Goal: Information Seeking & Learning: Learn about a topic

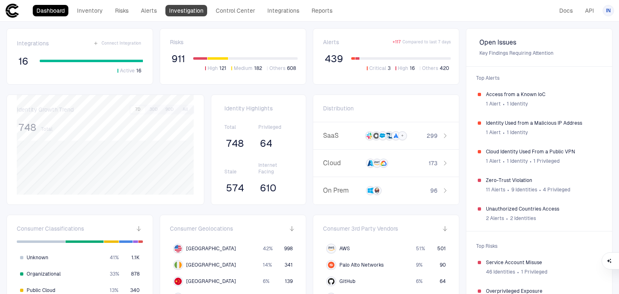
click at [192, 5] on link "Investigation" at bounding box center [186, 10] width 42 height 11
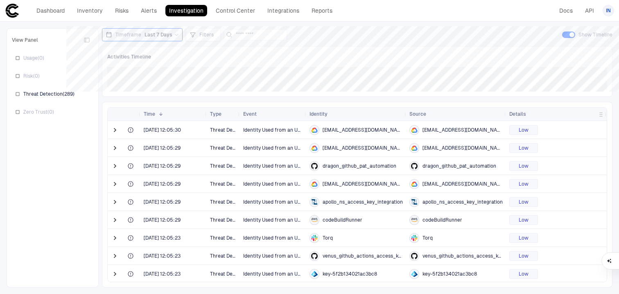
click at [257, 135] on span "Identity Used from an Unknown IP Address" at bounding box center [273, 130] width 60 height 16
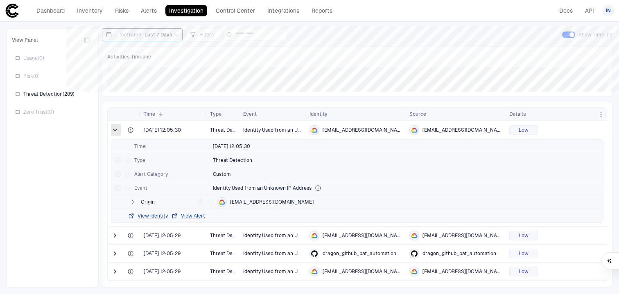
click at [116, 131] on span at bounding box center [115, 130] width 8 height 8
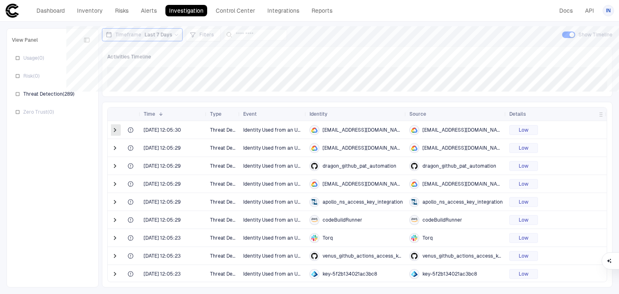
click at [116, 130] on span at bounding box center [115, 130] width 8 height 8
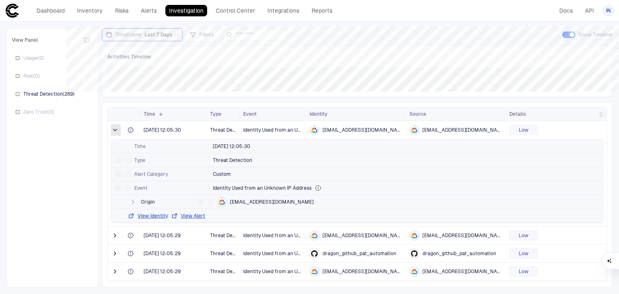
click at [115, 131] on span at bounding box center [115, 130] width 8 height 8
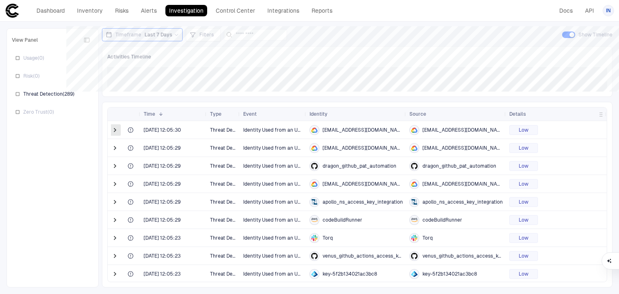
click at [117, 130] on span at bounding box center [115, 130] width 8 height 8
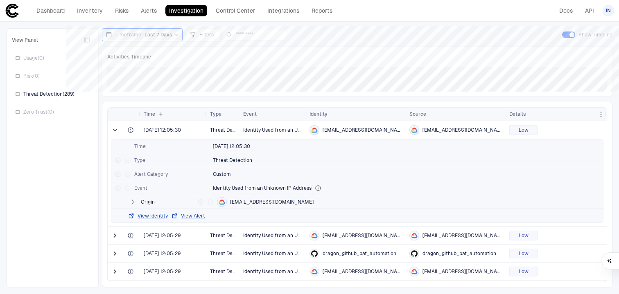
click at [110, 236] on div at bounding box center [116, 236] width 16 height 18
click at [115, 238] on span at bounding box center [115, 236] width 8 height 8
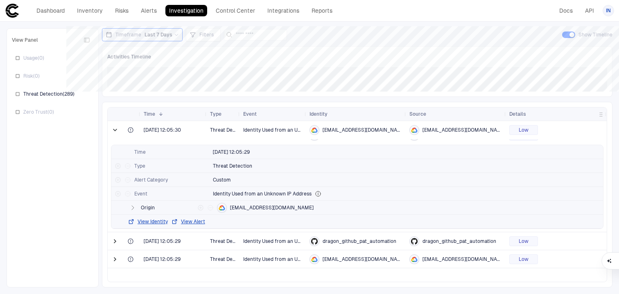
scroll to position [79, 0]
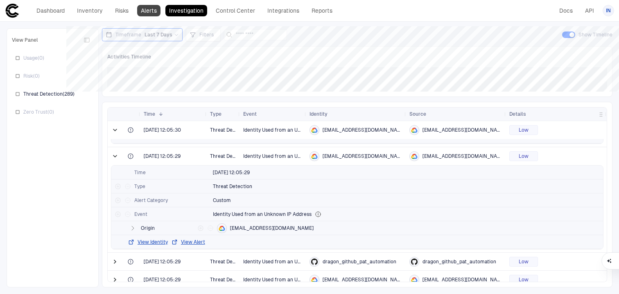
click at [156, 9] on link "Alerts" at bounding box center [148, 10] width 23 height 11
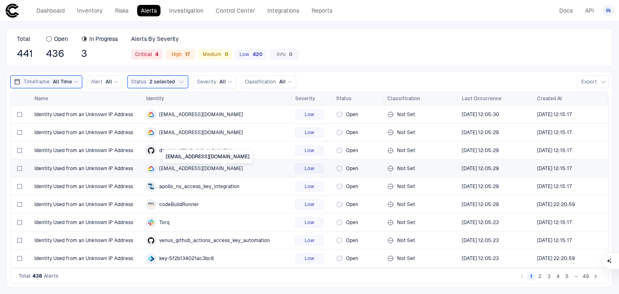
click at [243, 168] on span "[EMAIL_ADDRESS][DOMAIN_NAME]" at bounding box center [201, 168] width 84 height 7
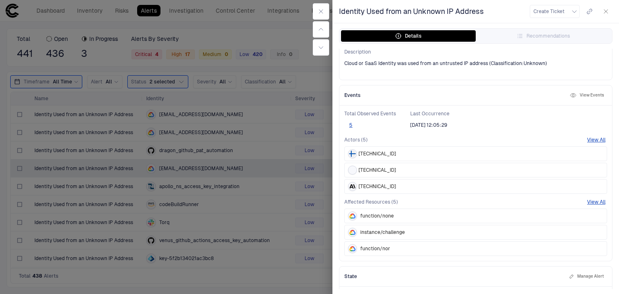
scroll to position [103, 0]
click at [586, 96] on button "View Events" at bounding box center [586, 96] width 37 height 10
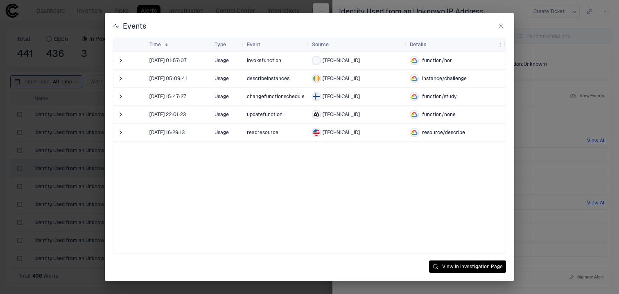
click at [80, 97] on div "Events Drag here to set row groups Drag here to set column labels Time 1 Type" at bounding box center [309, 147] width 619 height 294
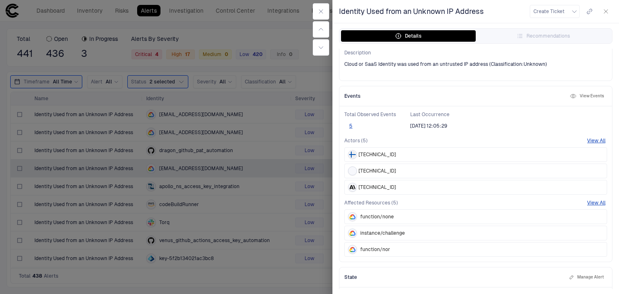
click at [262, 83] on div at bounding box center [309, 147] width 619 height 294
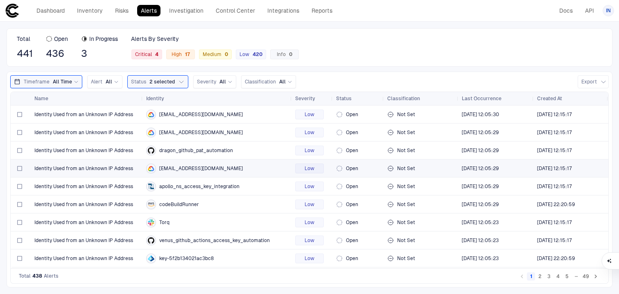
click at [403, 170] on div "Not Set" at bounding box center [421, 169] width 68 height 16
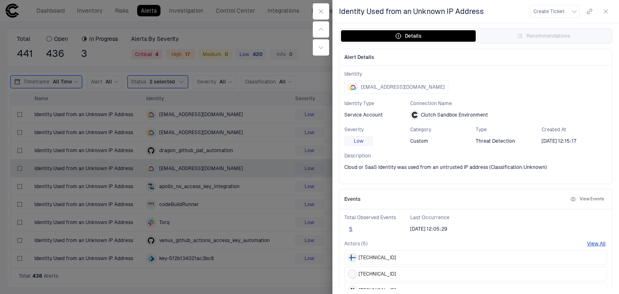
scroll to position [141, 0]
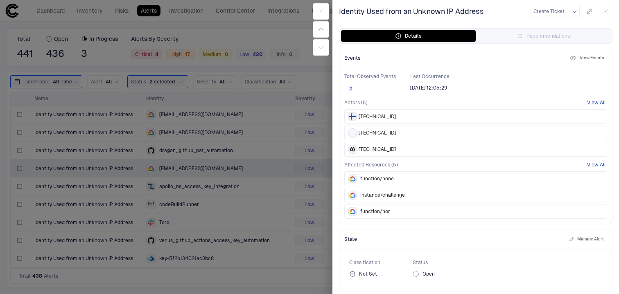
click at [586, 237] on button "Manage Alert" at bounding box center [587, 240] width 38 height 10
click at [387, 275] on icon at bounding box center [384, 276] width 5 height 5
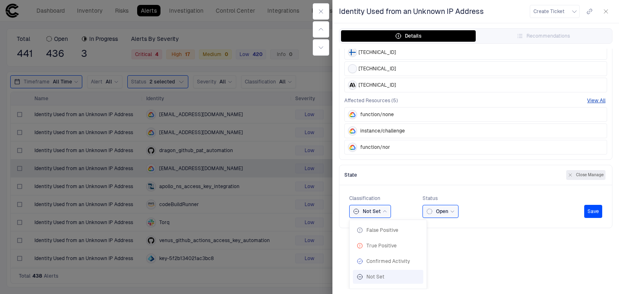
click at [445, 209] on div "Open" at bounding box center [437, 211] width 22 height 7
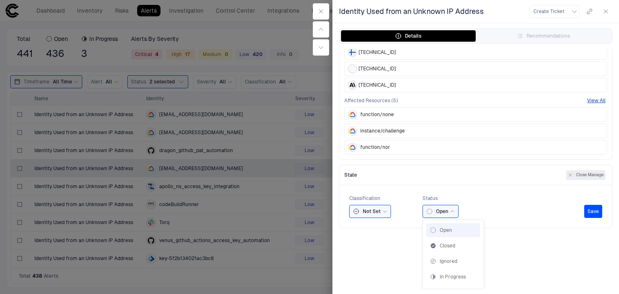
click at [408, 256] on div "Alert Details Identity [EMAIL_ADDRESS][DOMAIN_NAME] Identity Type Service Accou…" at bounding box center [476, 169] width 287 height 241
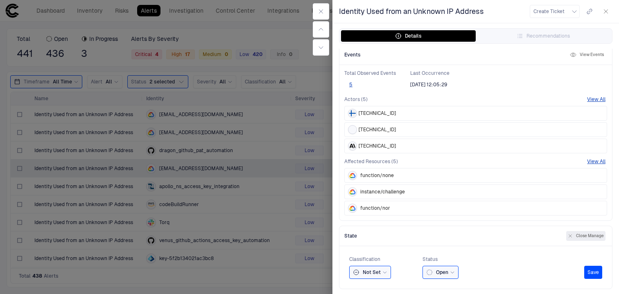
click at [381, 268] on div "Not Set" at bounding box center [370, 272] width 34 height 9
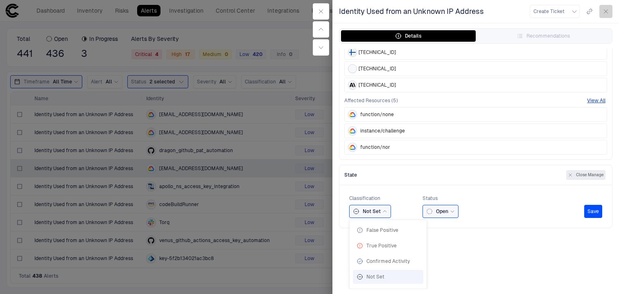
click at [609, 8] on button "button" at bounding box center [606, 11] width 13 height 13
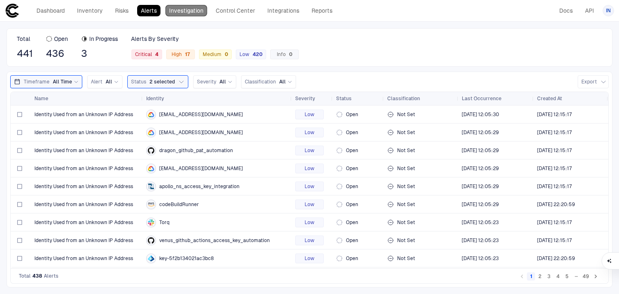
click at [177, 12] on link "Investigation" at bounding box center [186, 10] width 42 height 11
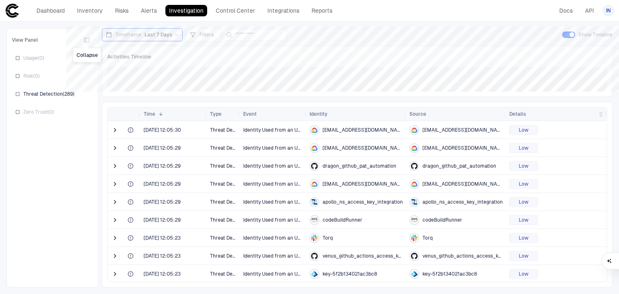
click at [90, 43] on button "button" at bounding box center [86, 40] width 13 height 13
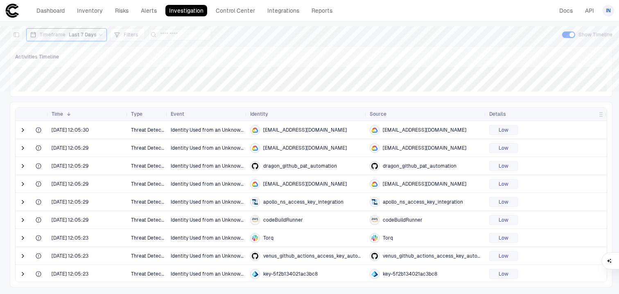
click at [167, 133] on div "Threat Detection" at bounding box center [148, 130] width 40 height 18
click at [165, 132] on div "Threat Detection" at bounding box center [148, 130] width 40 height 18
click at [180, 130] on span "Identity Used from an Unknown IP Address" at bounding box center [220, 130] width 99 height 6
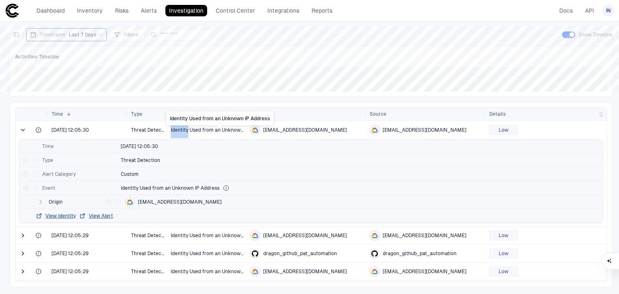
click at [174, 131] on span "Identity Used from an Unknown IP Address" at bounding box center [220, 130] width 99 height 6
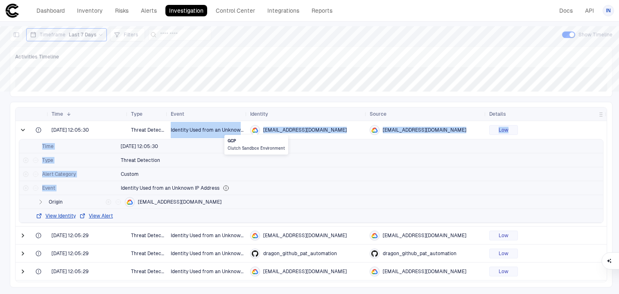
drag, startPoint x: 170, startPoint y: 130, endPoint x: 260, endPoint y: 134, distance: 90.6
click at [260, 134] on body "defs Dashboard Inventory Risks Alerts Investigation Control Center Integrations…" at bounding box center [309, 147] width 619 height 294
copy body "Identity Used from an Unknown IP Address [EMAIL_ADDRESS][DOMAIN_NAME] [EMAIL_AD…"
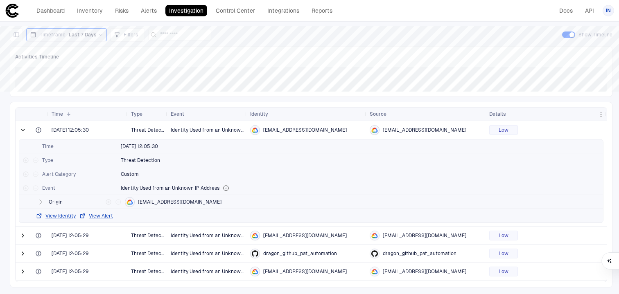
click at [145, 131] on span "Threat Detection" at bounding box center [147, 130] width 33 height 16
click at [152, 130] on span "Threat Detection" at bounding box center [147, 130] width 33 height 16
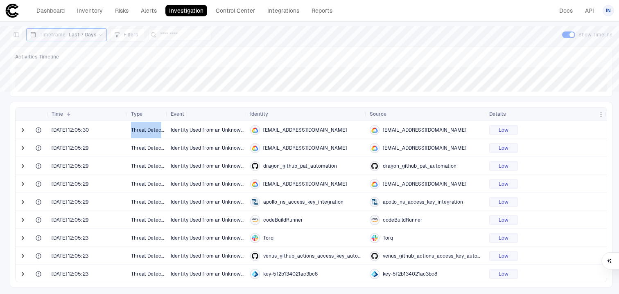
click at [152, 130] on span "Threat Detection" at bounding box center [147, 130] width 33 height 16
copy span "Threat Detection"
click at [305, 136] on div "[EMAIL_ADDRESS][DOMAIN_NAME]" at bounding box center [306, 130] width 113 height 17
click at [305, 130] on span "[EMAIL_ADDRESS][DOMAIN_NAME]" at bounding box center [305, 130] width 84 height 7
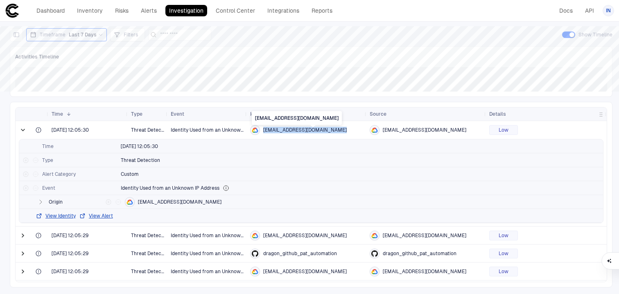
click at [305, 130] on span "[EMAIL_ADDRESS][DOMAIN_NAME]" at bounding box center [305, 130] width 84 height 7
copy div "[EMAIL_ADDRESS][DOMAIN_NAME]"
click at [513, 131] on div "Low" at bounding box center [503, 130] width 29 height 10
click at [27, 160] on icon "Filter for value" at bounding box center [25, 160] width 5 height 5
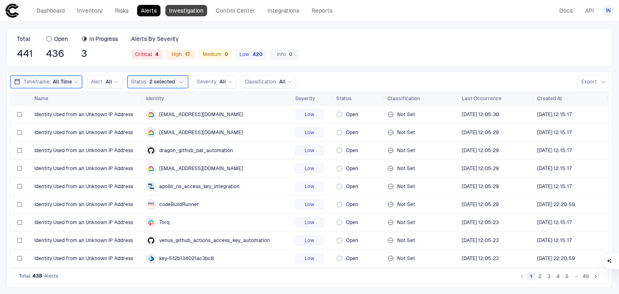
click at [185, 14] on link "Investigation" at bounding box center [186, 10] width 42 height 11
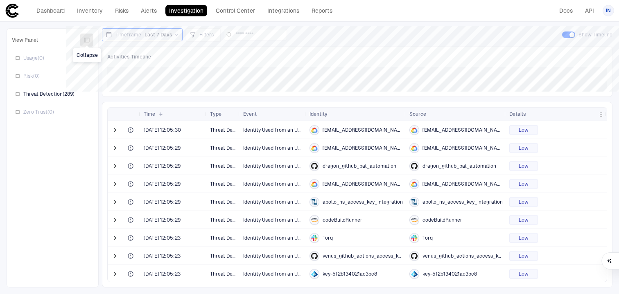
click at [90, 40] on icon "button" at bounding box center [87, 40] width 7 height 7
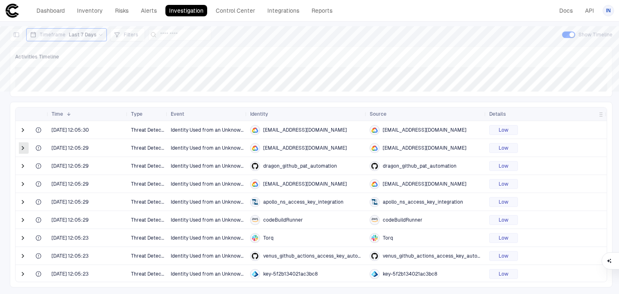
click at [23, 149] on span at bounding box center [23, 148] width 8 height 8
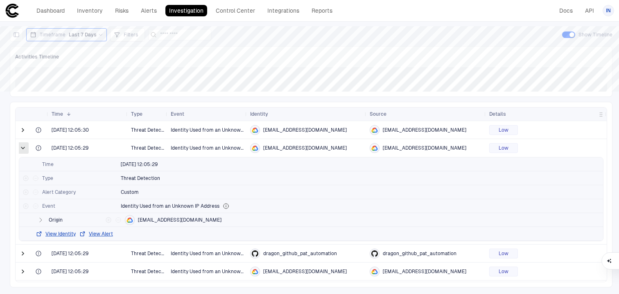
click at [25, 147] on span at bounding box center [23, 148] width 8 height 8
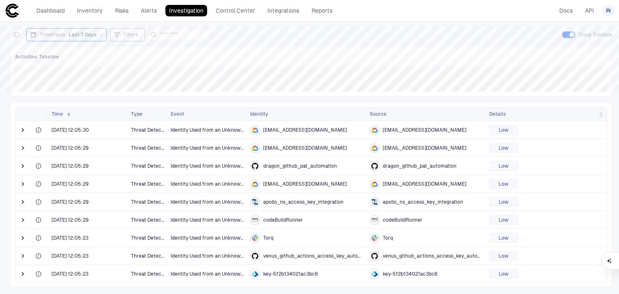
click at [128, 29] on div "Filters" at bounding box center [127, 34] width 35 height 13
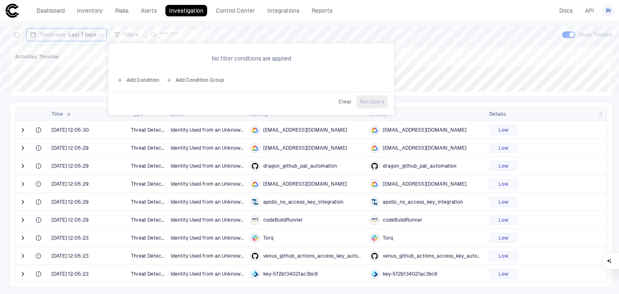
click at [137, 78] on button "Add Condition" at bounding box center [138, 80] width 46 height 13
click at [158, 54] on span "Event: ID" at bounding box center [157, 56] width 21 height 7
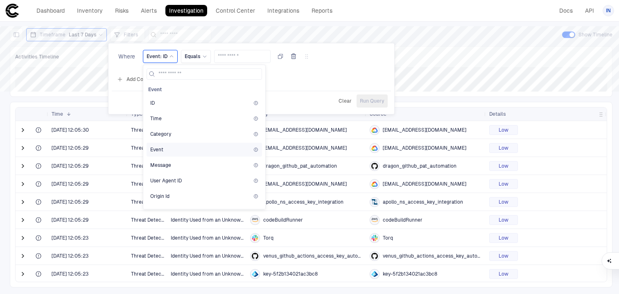
click at [179, 145] on div "Event" at bounding box center [204, 150] width 115 height 14
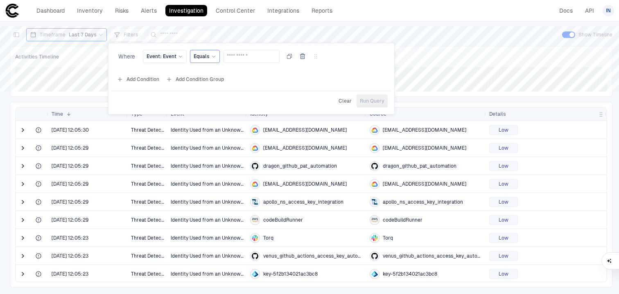
click at [212, 57] on icon at bounding box center [213, 56] width 5 height 5
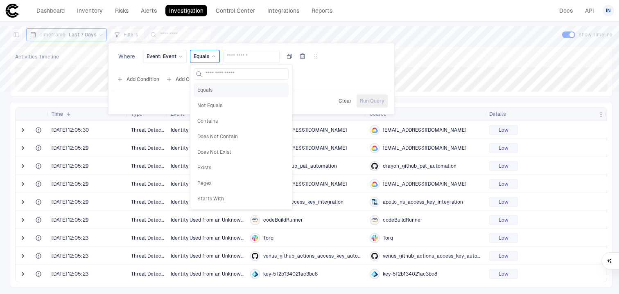
click at [215, 89] on span "Equals" at bounding box center [241, 90] width 88 height 7
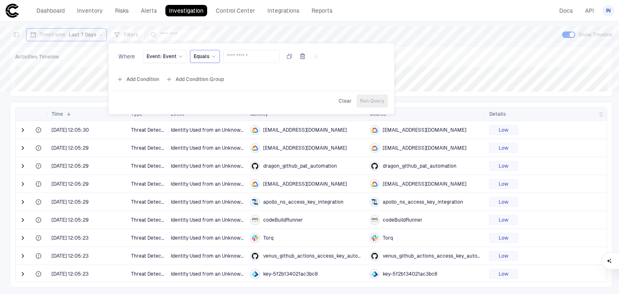
click at [211, 57] on icon at bounding box center [213, 56] width 5 height 5
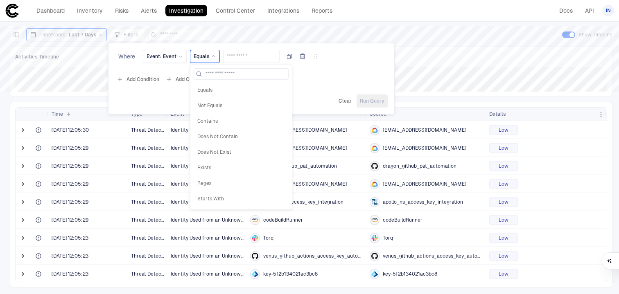
click at [367, 273] on div at bounding box center [309, 147] width 619 height 294
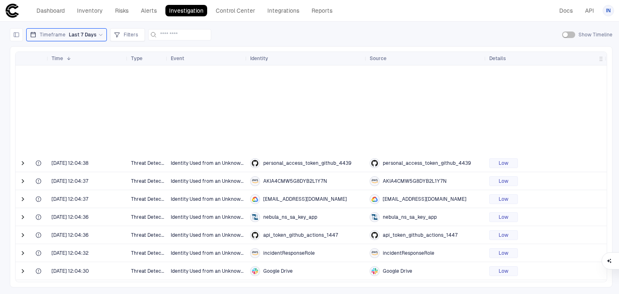
scroll to position [620, 0]
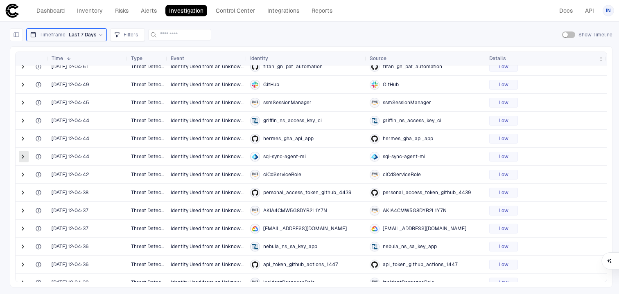
click at [23, 156] on span at bounding box center [23, 157] width 8 height 8
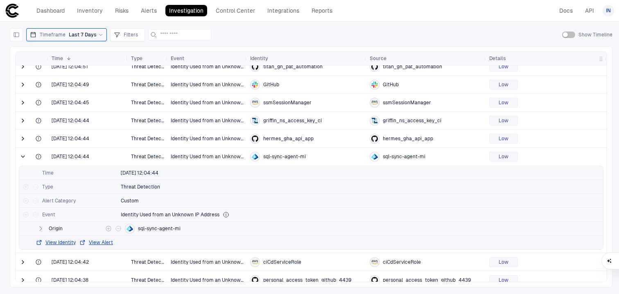
click at [38, 231] on icon "button" at bounding box center [40, 229] width 7 height 7
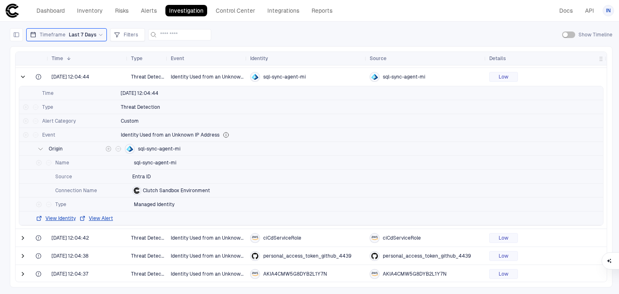
scroll to position [702, 0]
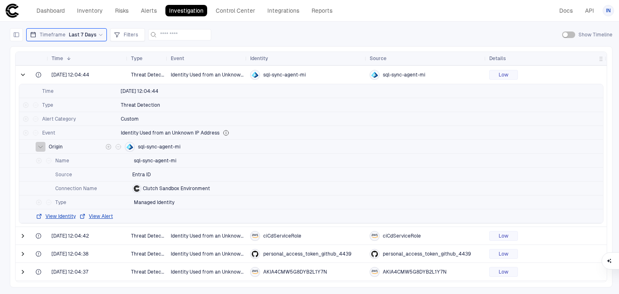
click at [43, 147] on icon "button" at bounding box center [40, 147] width 7 height 7
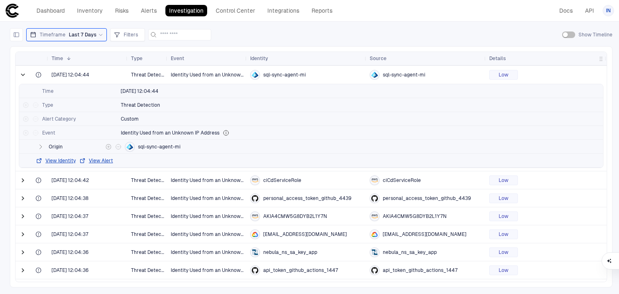
click at [40, 148] on icon "button" at bounding box center [41, 147] width 2 height 4
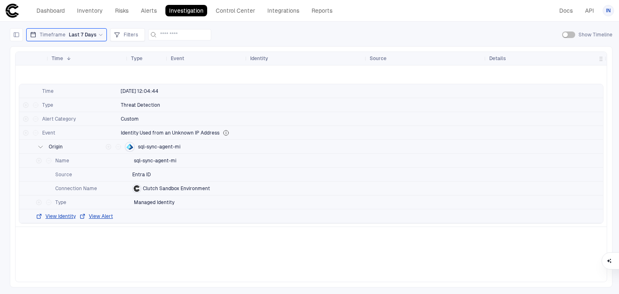
scroll to position [0, 0]
